Goal: Information Seeking & Learning: Learn about a topic

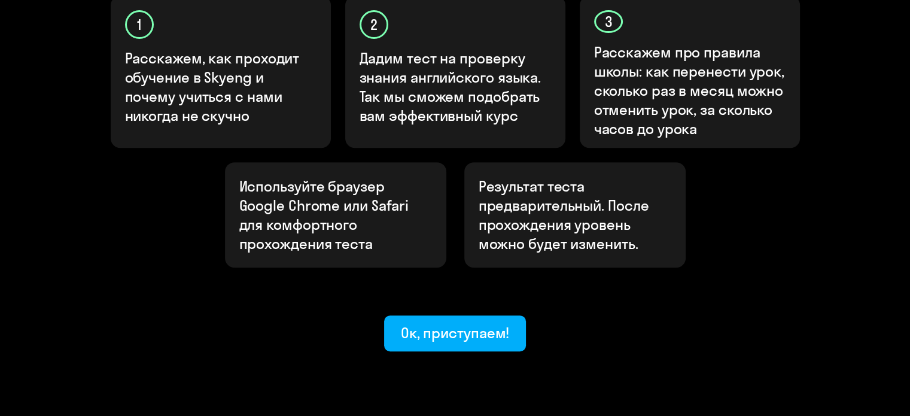
scroll to position [448, 0]
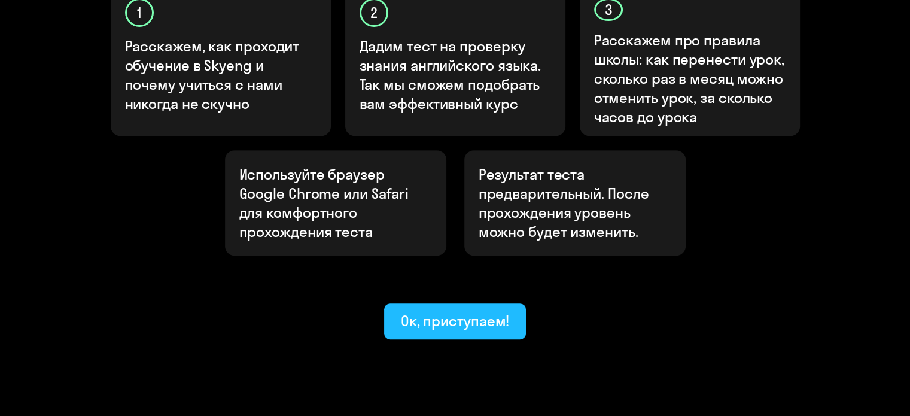
click at [458, 311] on div "Ок, приступаем!" at bounding box center [455, 320] width 109 height 19
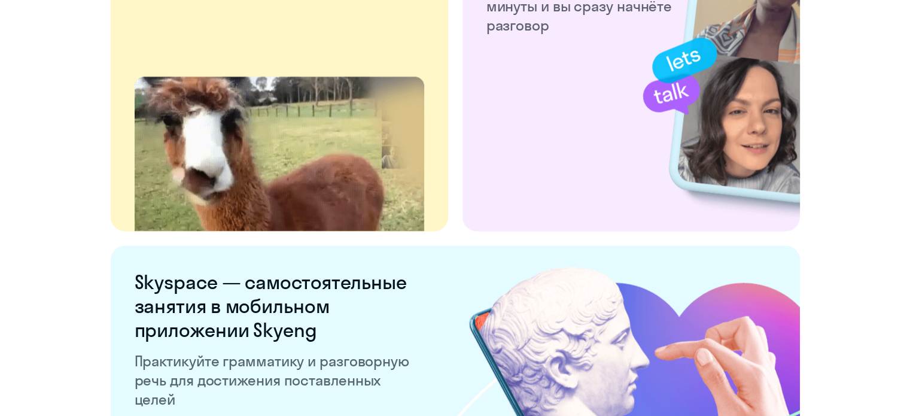
scroll to position [2334, 0]
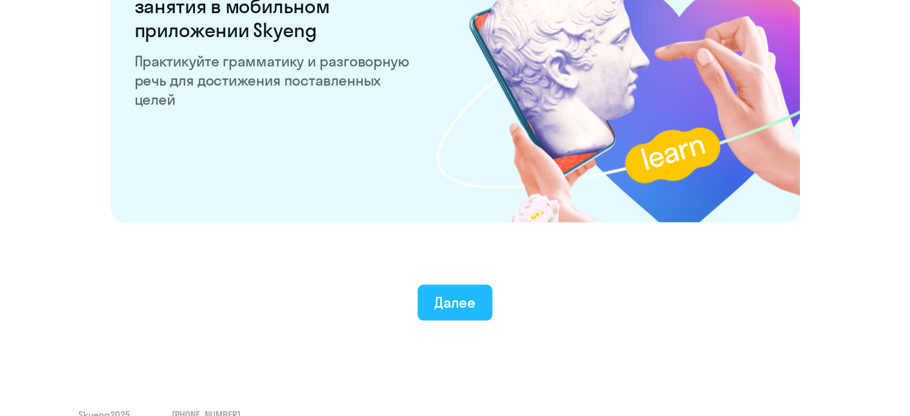
click at [454, 308] on div "Далее" at bounding box center [454, 302] width 41 height 19
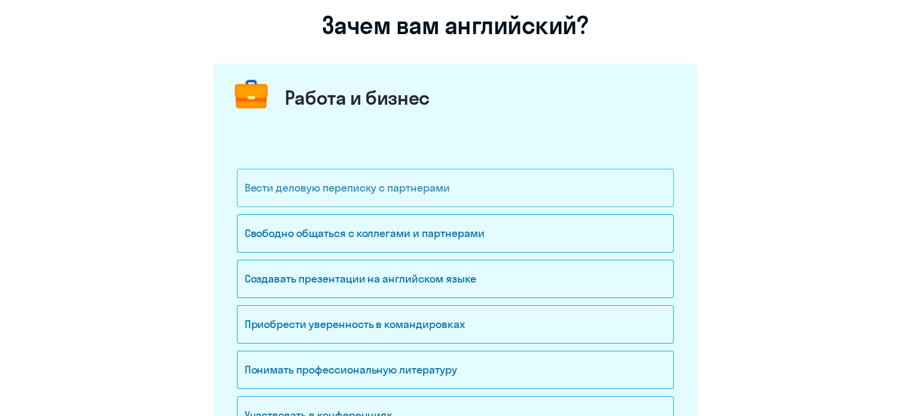
scroll to position [120, 0]
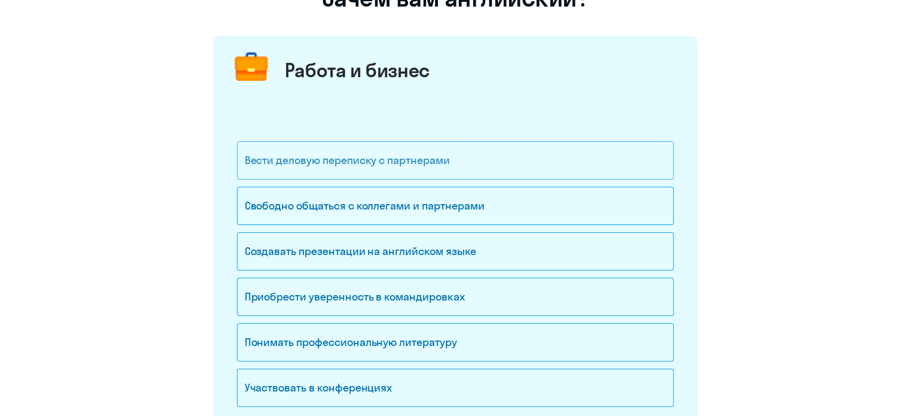
click at [424, 161] on div "Вести деловую переписку с партнерами" at bounding box center [455, 160] width 437 height 38
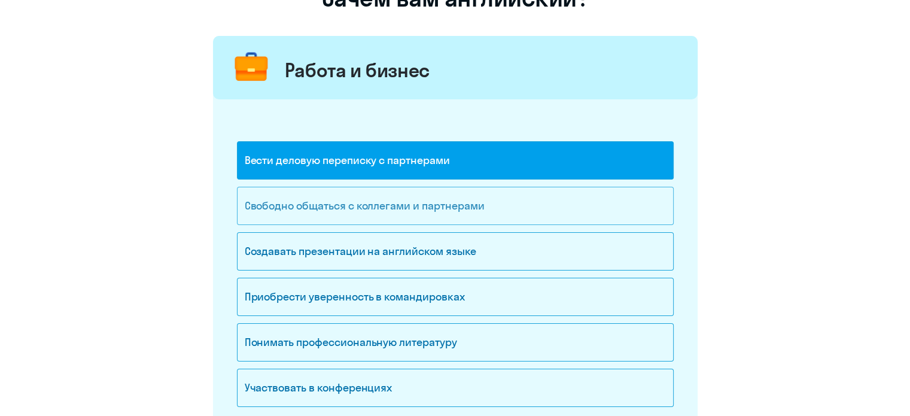
click at [452, 205] on div "Свободно общаться с коллегами и партнерами" at bounding box center [455, 206] width 437 height 38
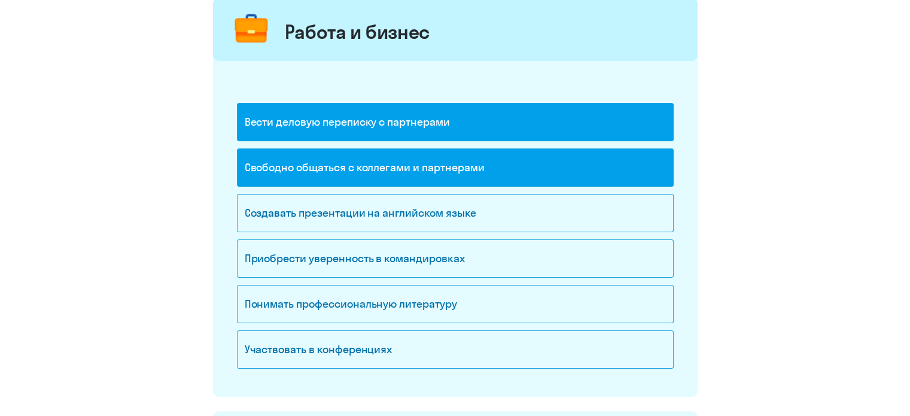
scroll to position [180, 0]
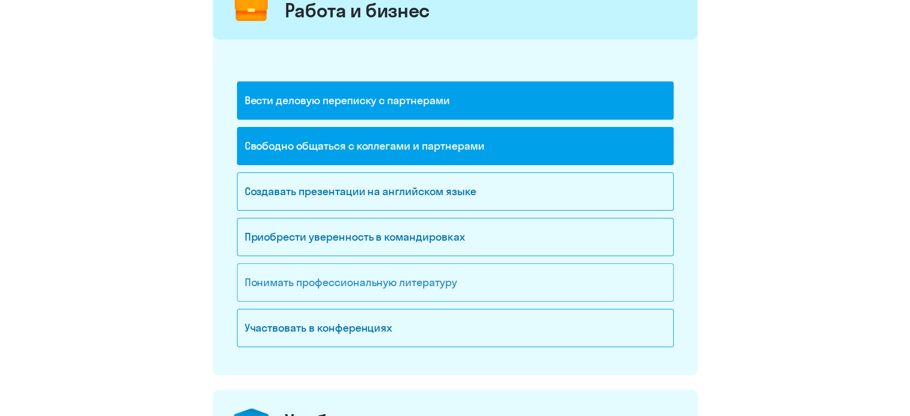
click at [415, 290] on div "Понимать профессиональную литературу" at bounding box center [455, 282] width 437 height 38
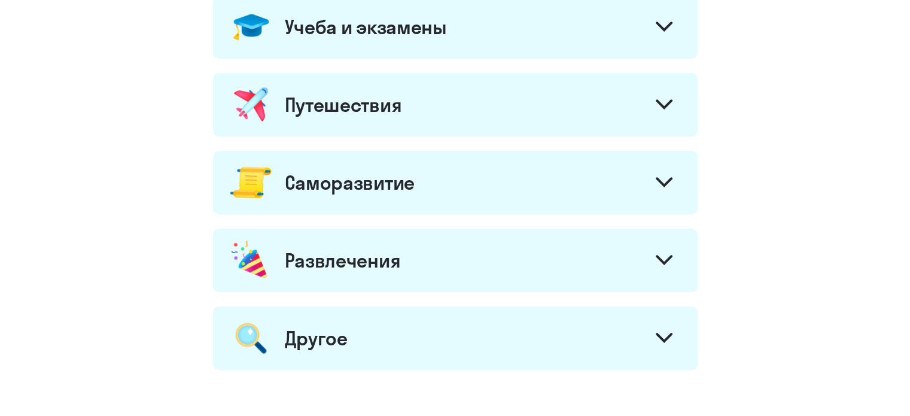
scroll to position [598, 0]
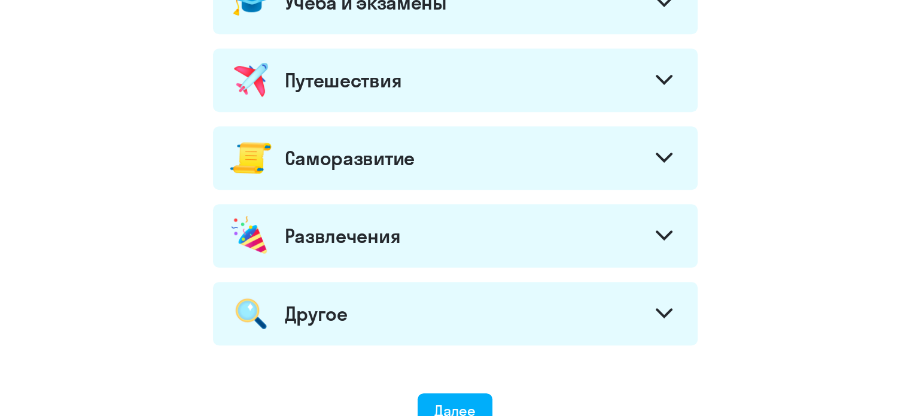
click at [634, 156] on div "Саморазвитие" at bounding box center [455, 157] width 485 height 63
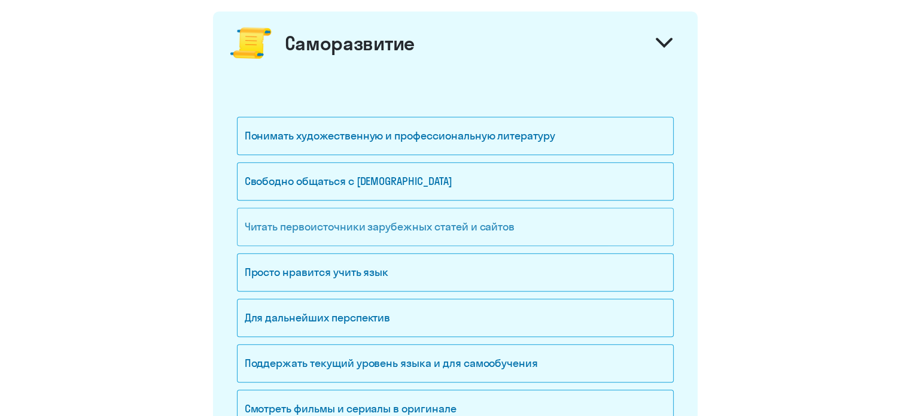
scroll to position [718, 0]
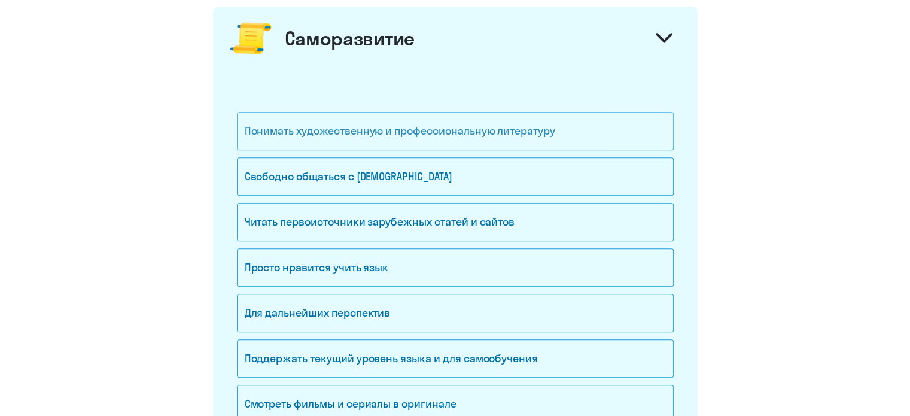
click at [440, 139] on div "Понимать художественную и профессиональную литературу" at bounding box center [455, 131] width 437 height 38
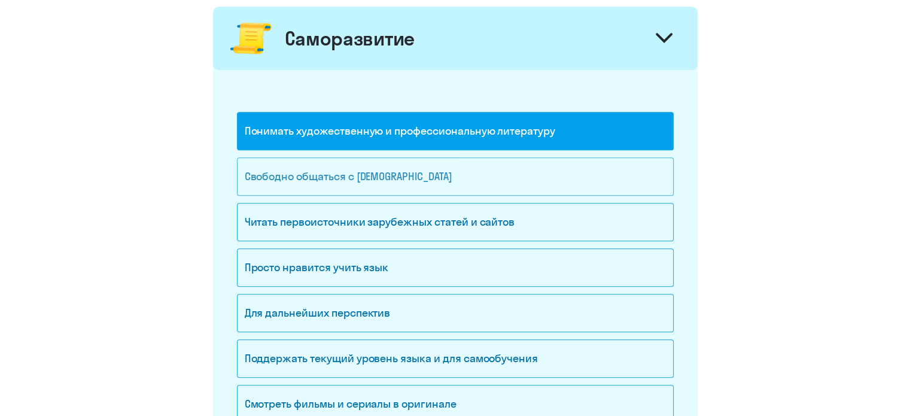
click at [437, 178] on div "Свободно общаться с [DEMOGRAPHIC_DATA]" at bounding box center [455, 176] width 437 height 38
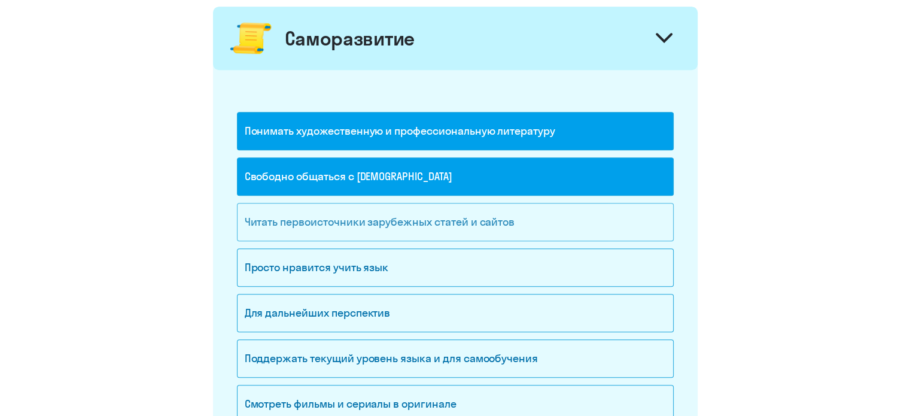
click at [491, 218] on div "Читать первоисточники зарубежных статей и сайтов" at bounding box center [455, 222] width 437 height 38
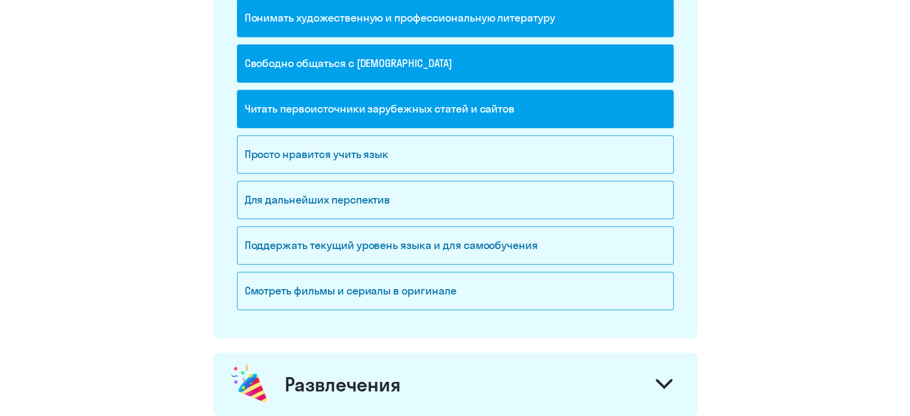
scroll to position [838, 0]
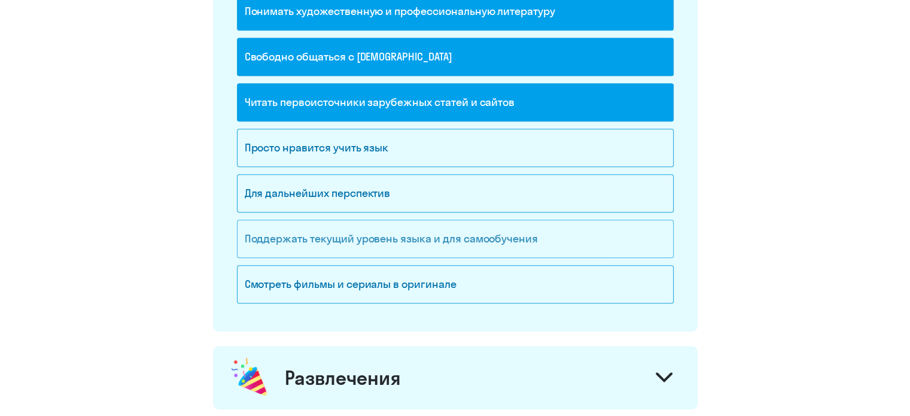
click at [475, 234] on div "Поддержать текущий уровень языка и для cамообучения" at bounding box center [455, 239] width 437 height 38
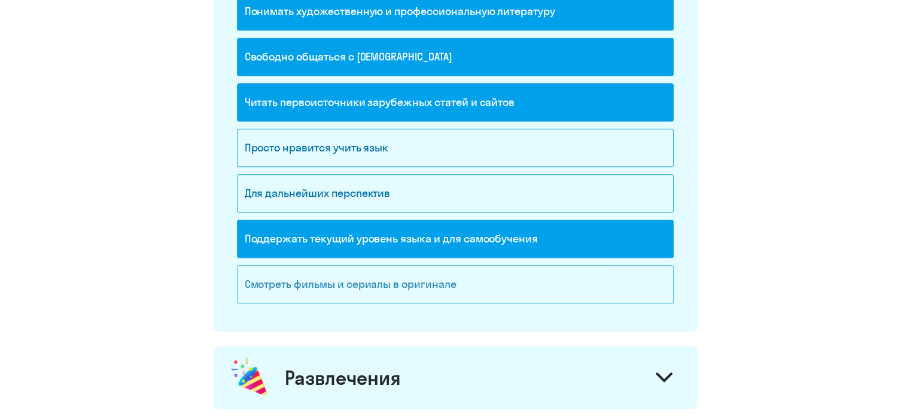
click at [460, 279] on div "Смотреть фильмы и сериалы в оригинале" at bounding box center [455, 284] width 437 height 38
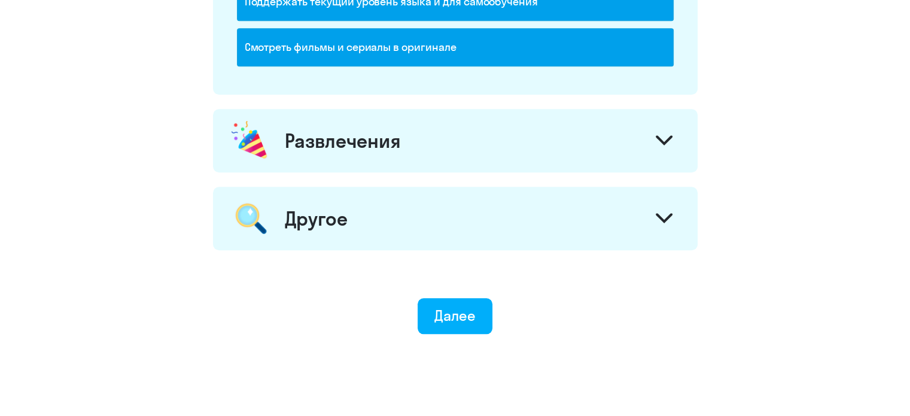
scroll to position [1077, 0]
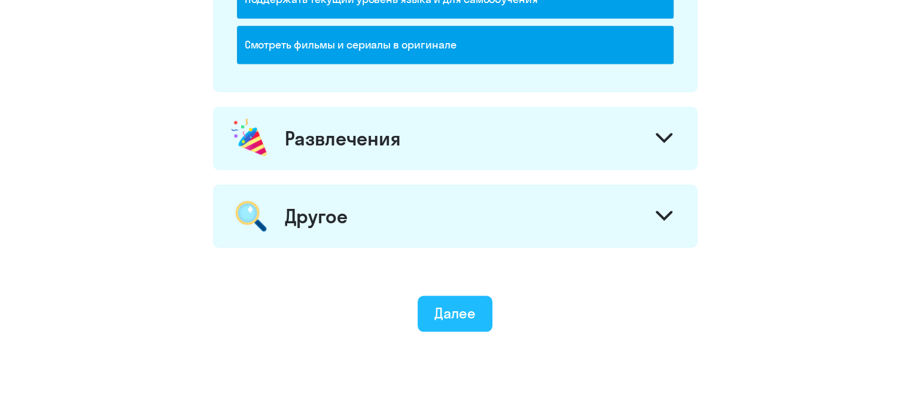
click at [461, 308] on div "Далее" at bounding box center [454, 312] width 41 height 19
